Goal: Task Accomplishment & Management: Use online tool/utility

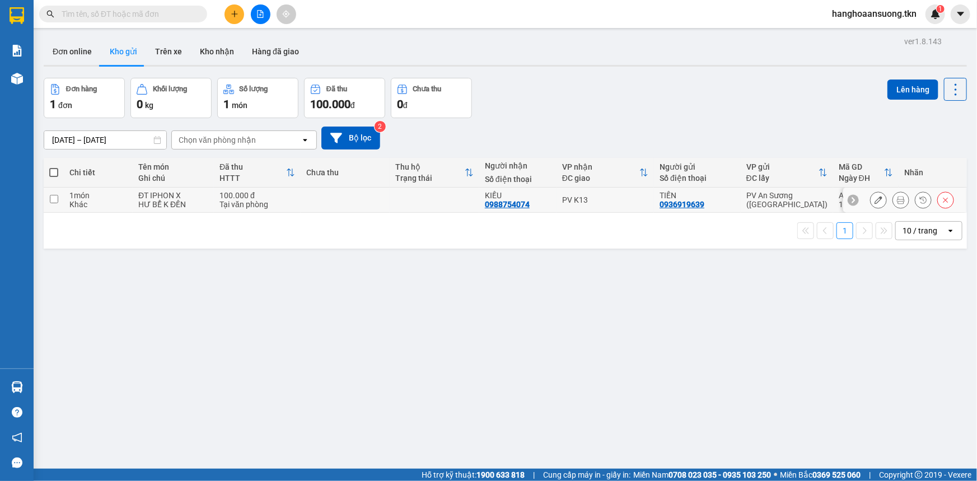
click at [58, 196] on td at bounding box center [54, 200] width 20 height 25
checkbox input "true"
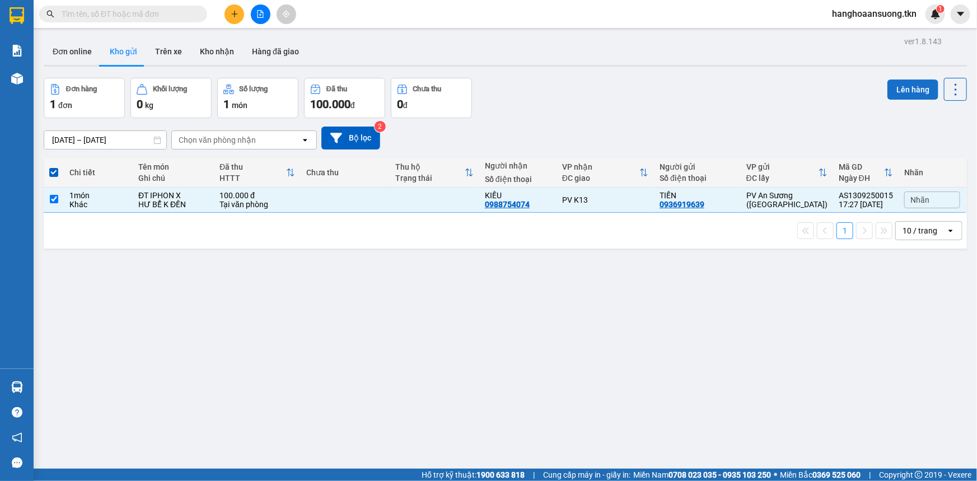
click at [902, 87] on button "Lên hàng" at bounding box center [912, 89] width 51 height 20
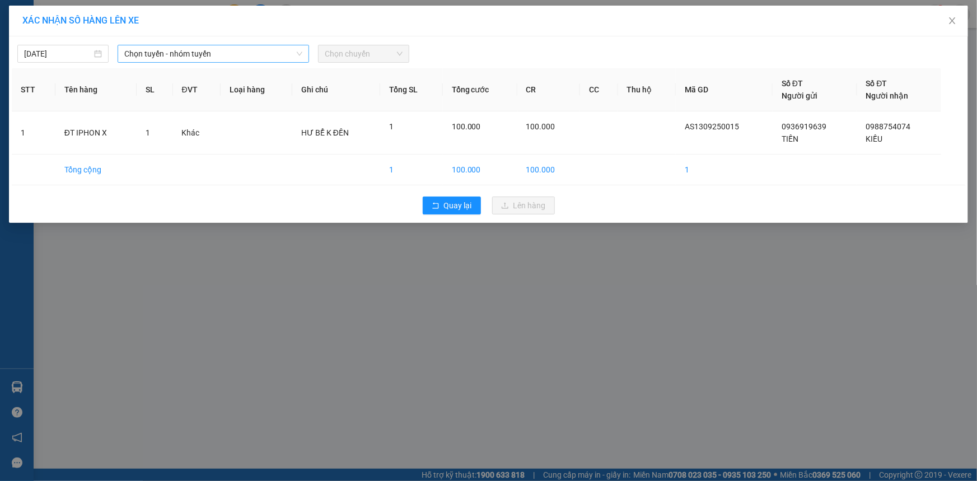
click at [159, 56] on span "Chọn tuyến - nhóm tuyến" at bounding box center [213, 53] width 178 height 17
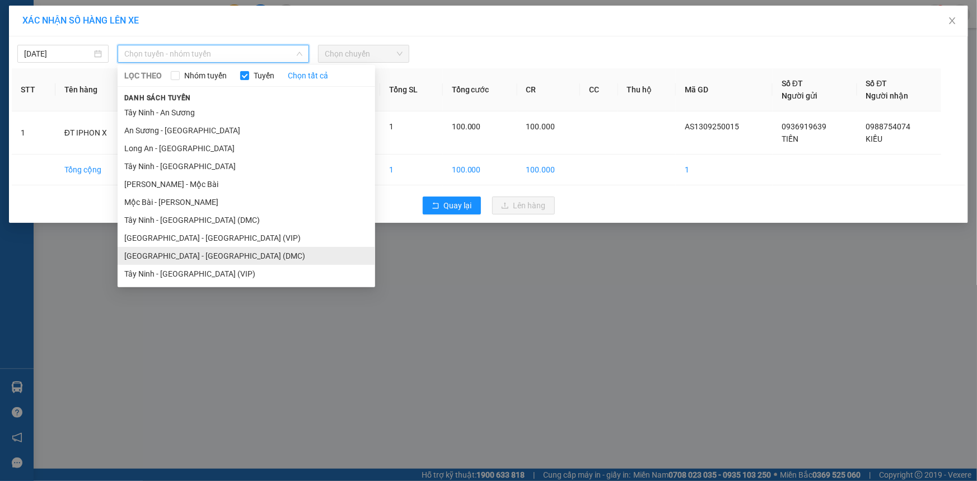
click at [163, 257] on li "[GEOGRAPHIC_DATA] - [GEOGRAPHIC_DATA] (DMC)" at bounding box center [247, 256] width 258 height 18
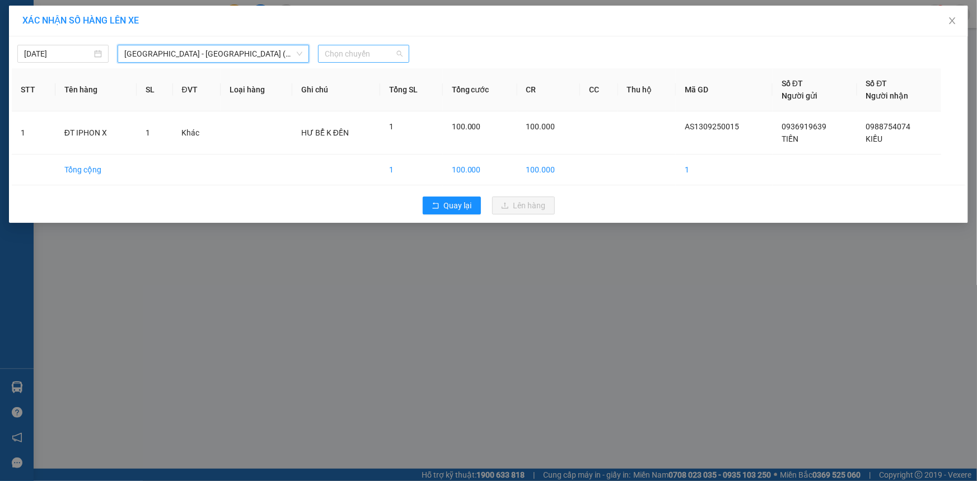
click at [357, 50] on span "Chọn chuyến" at bounding box center [364, 53] width 78 height 17
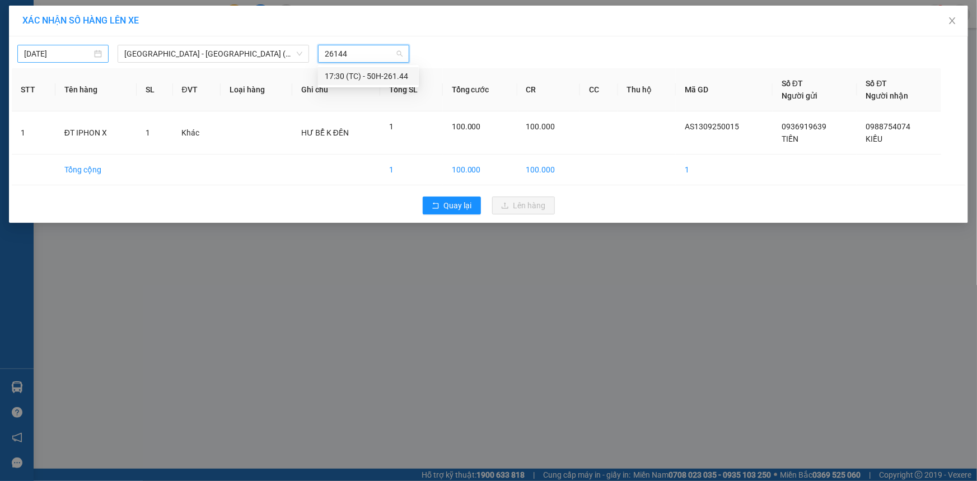
type input "26144"
click at [104, 54] on div "[DATE]" at bounding box center [62, 54] width 91 height 18
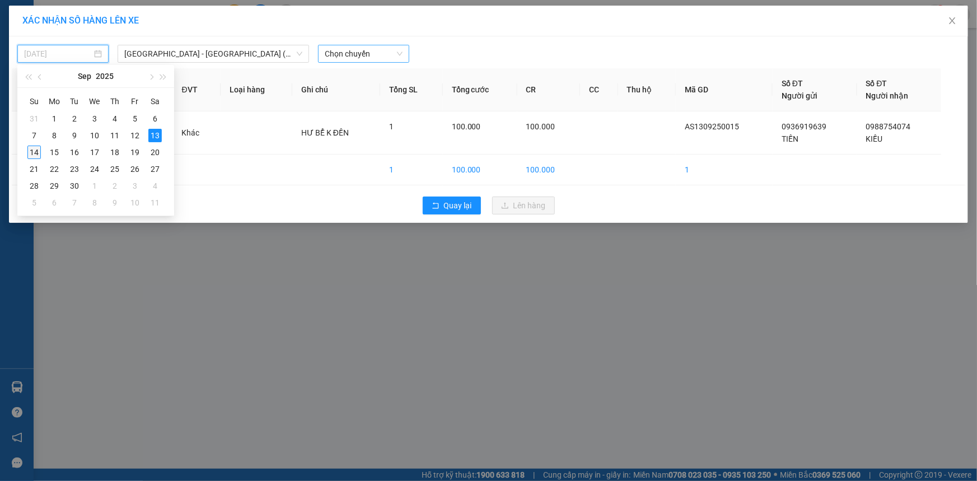
click at [31, 151] on div "14" at bounding box center [33, 152] width 13 height 13
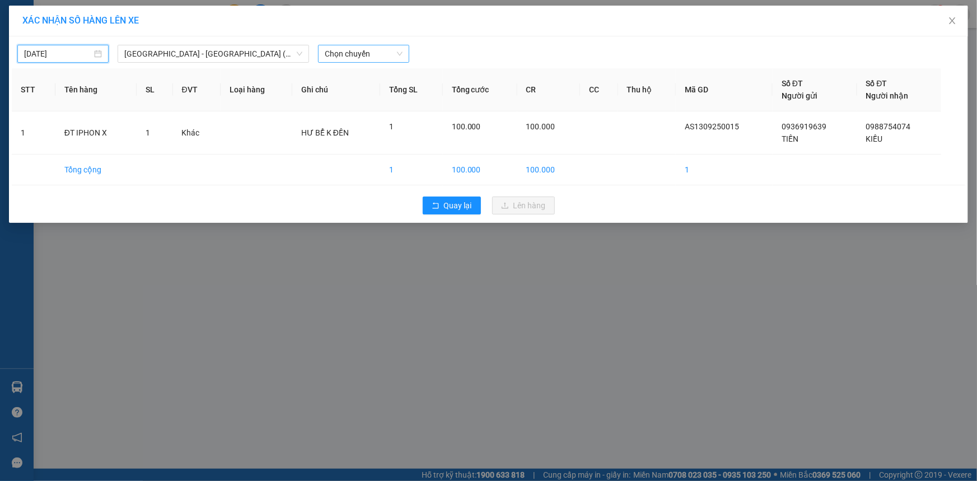
click at [105, 53] on div "[DATE]" at bounding box center [62, 54] width 91 height 18
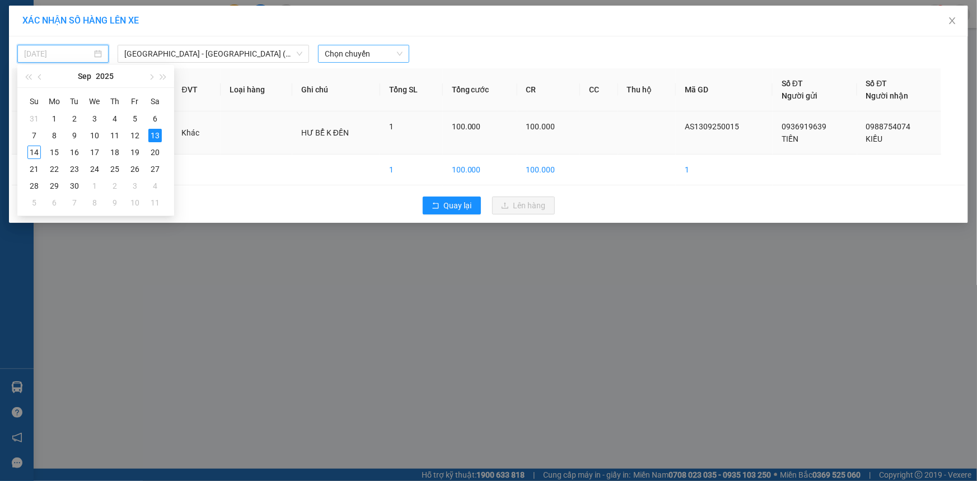
click at [36, 150] on div "14" at bounding box center [33, 152] width 13 height 13
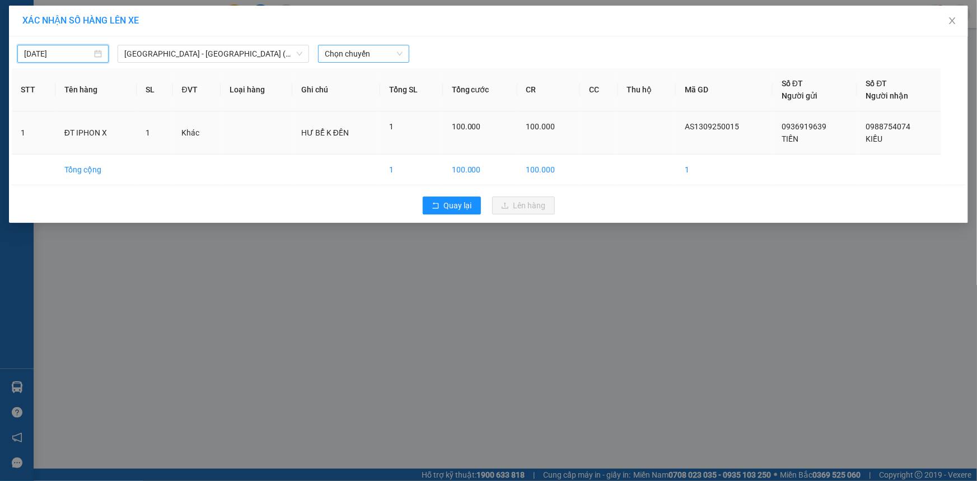
type input "[DATE]"
click at [391, 50] on span "Chọn chuyến" at bounding box center [364, 53] width 78 height 17
type input "26144"
click at [373, 76] on div "05:20 - 50H-261.44" at bounding box center [368, 76] width 87 height 12
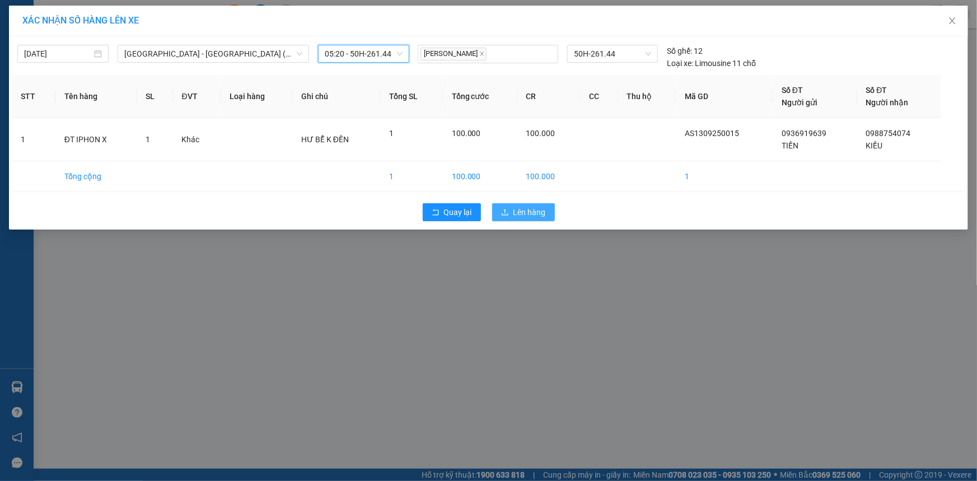
click at [517, 207] on span "Lên hàng" at bounding box center [529, 212] width 32 height 12
